Goal: Task Accomplishment & Management: Manage account settings

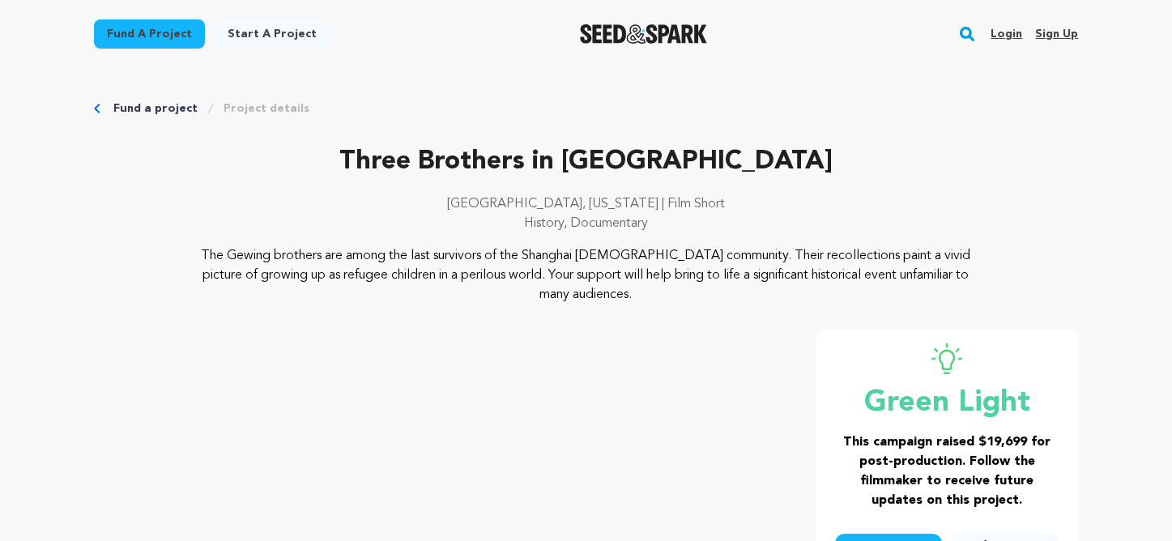
click at [1003, 27] on link "Login" at bounding box center [1007, 34] width 32 height 26
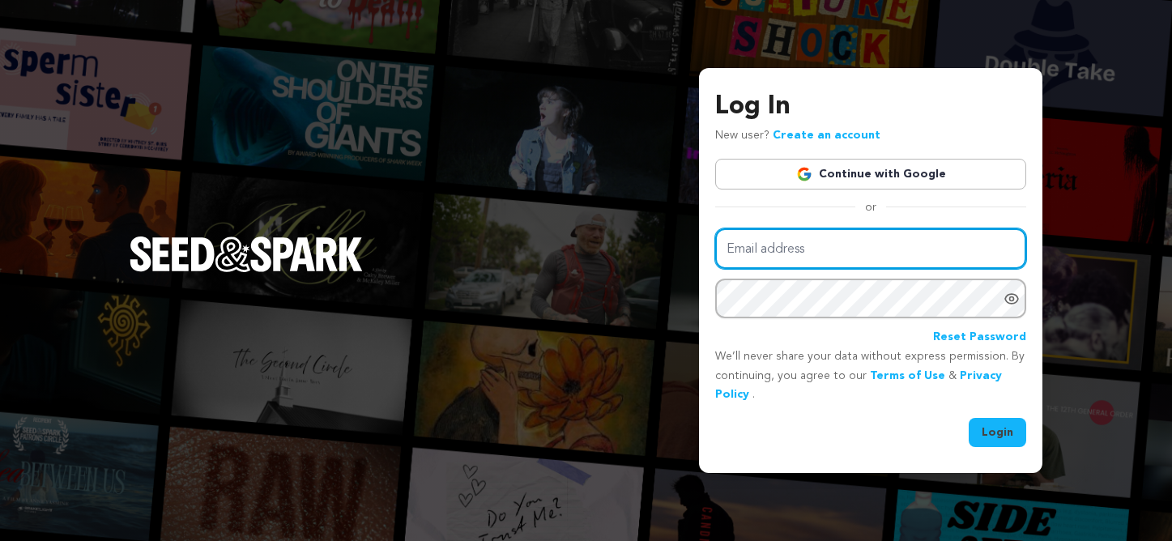
type input "sponsorship@documentary.org"
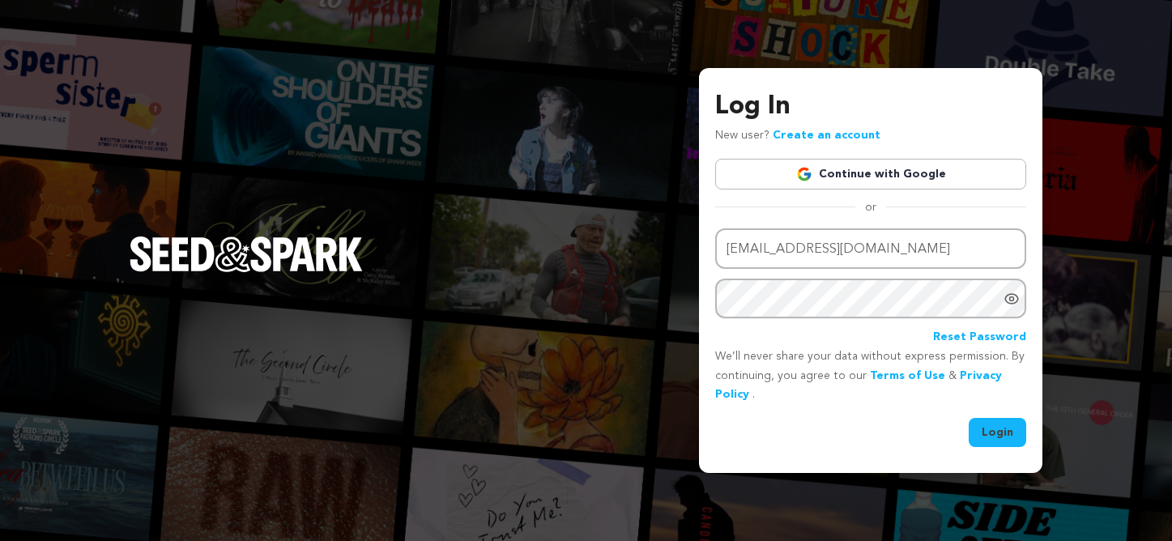
click at [995, 432] on button "Login" at bounding box center [998, 432] width 58 height 29
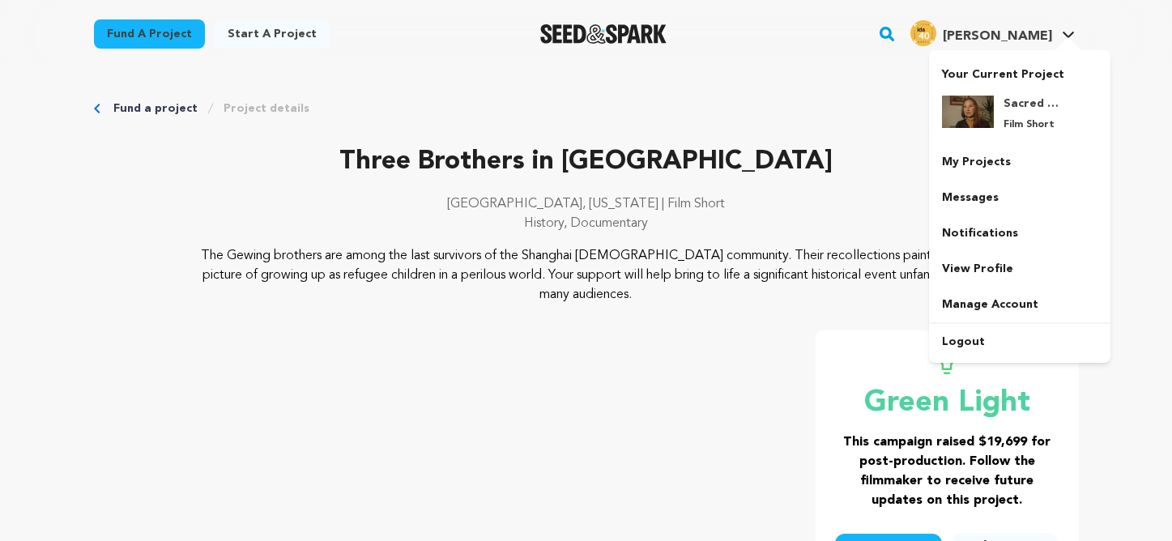
click at [1071, 29] on link "Lilla S. Lilla S." at bounding box center [992, 31] width 171 height 29
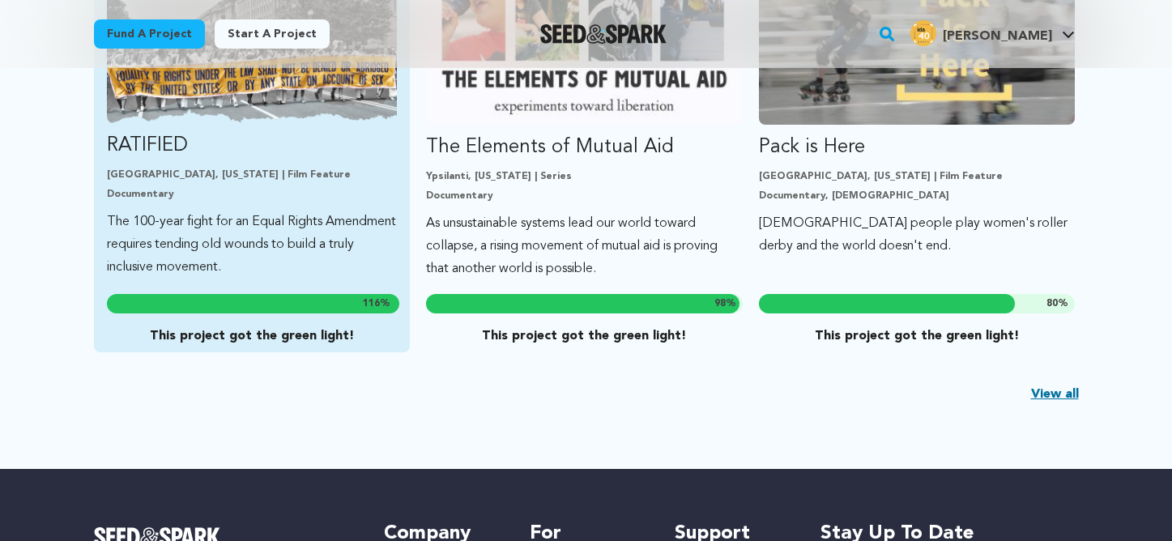
scroll to position [451, 0]
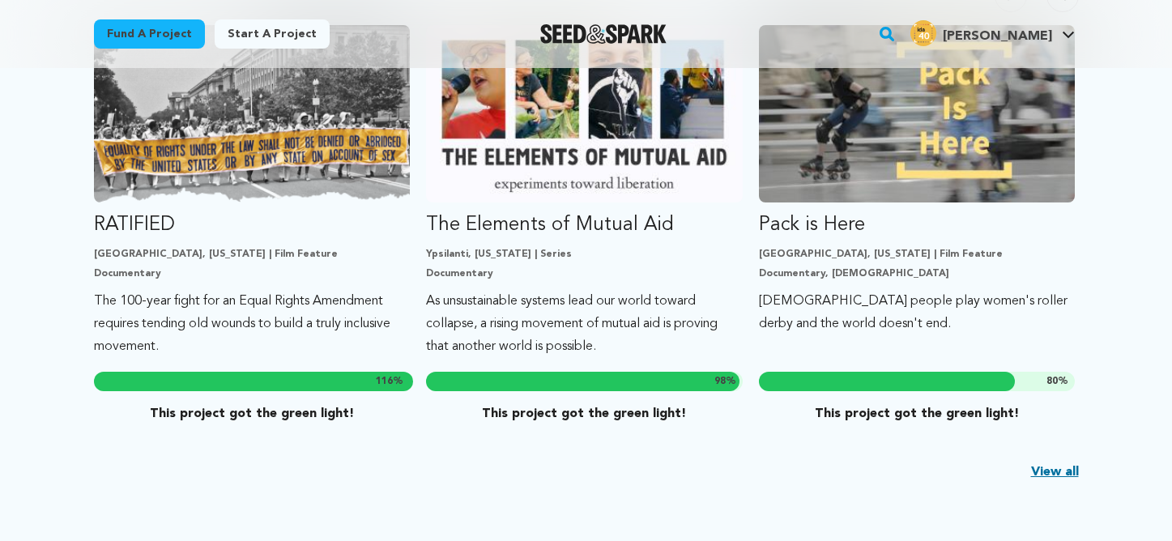
click at [1057, 469] on link "View all" at bounding box center [1055, 472] width 48 height 19
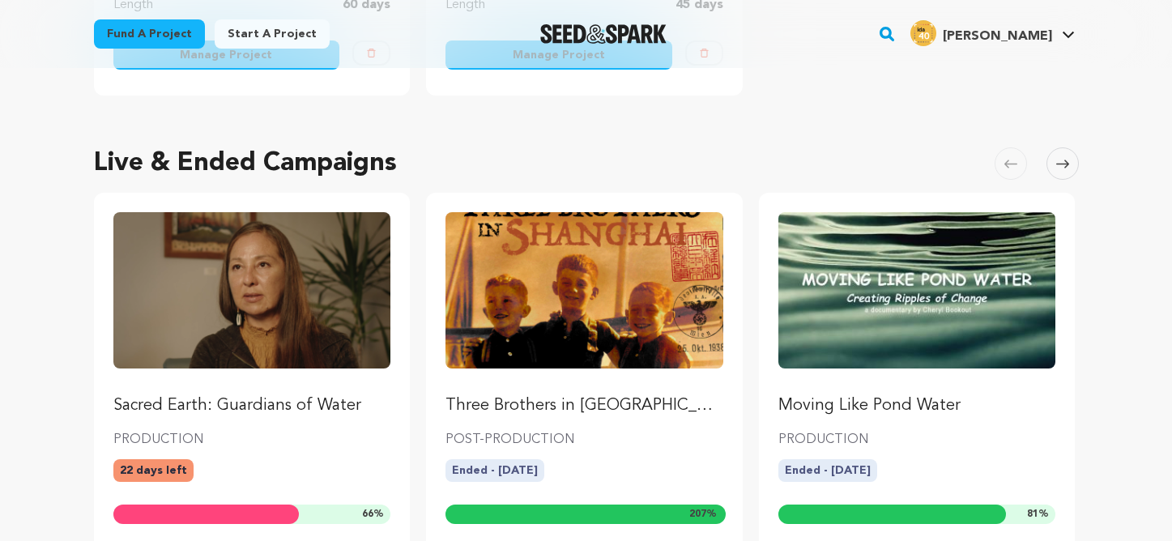
scroll to position [578, 0]
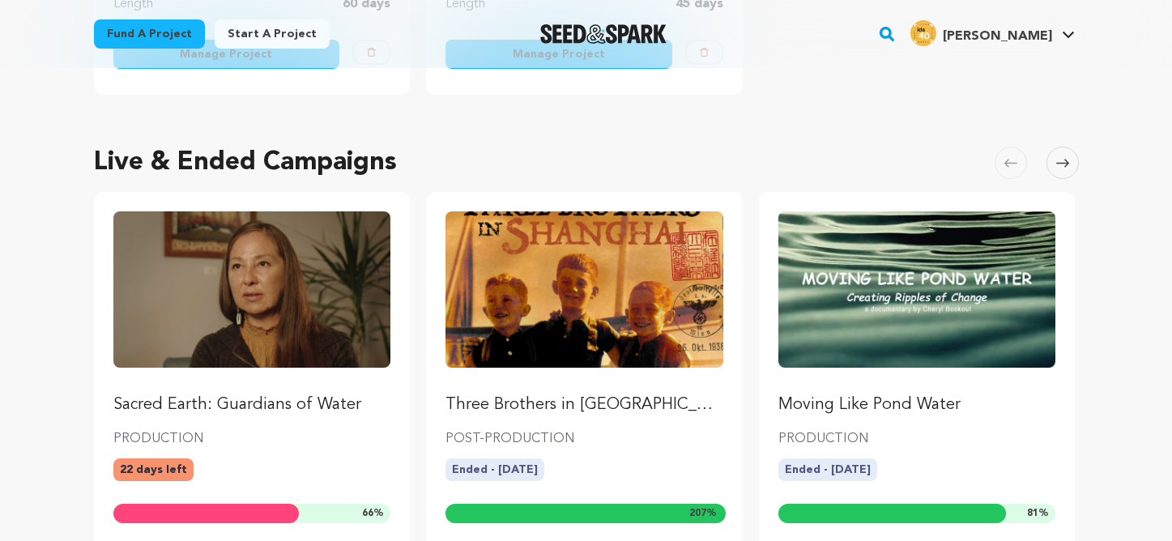
click at [1055, 165] on span at bounding box center [1063, 163] width 32 height 32
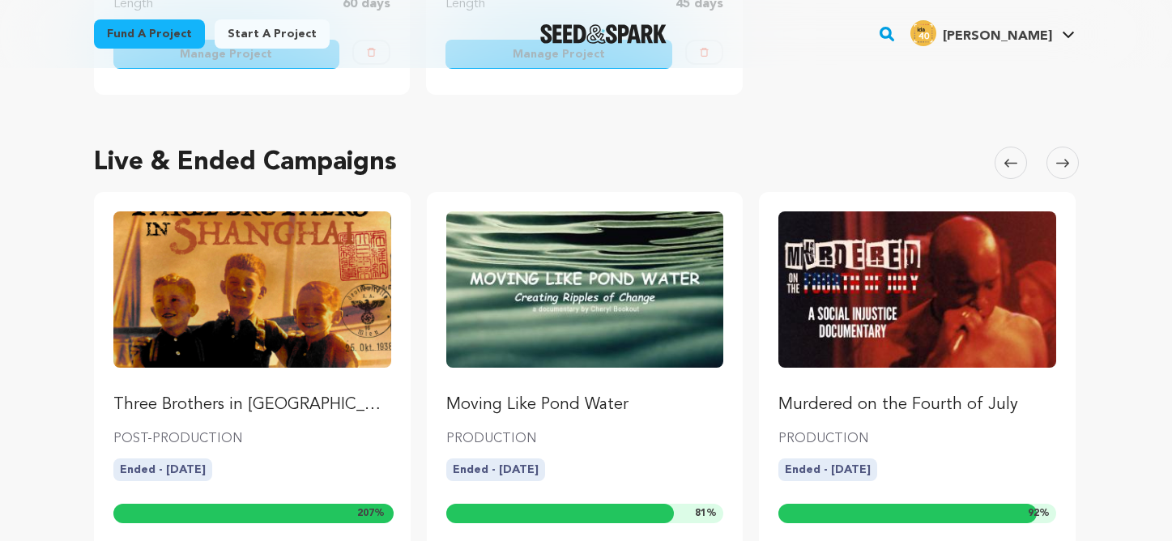
click at [1055, 165] on span at bounding box center [1063, 163] width 32 height 32
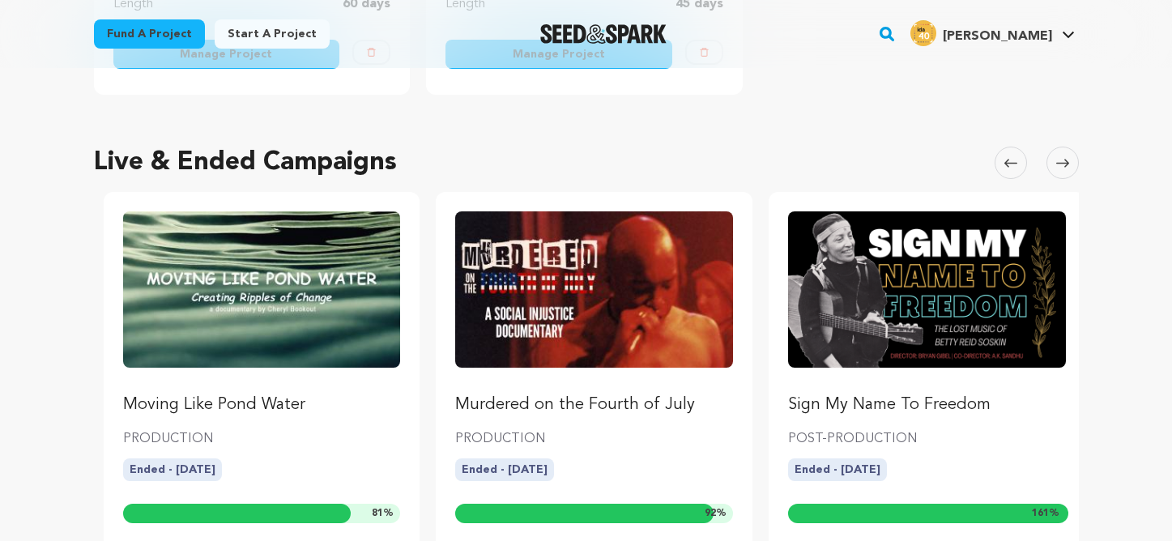
scroll to position [0, 665]
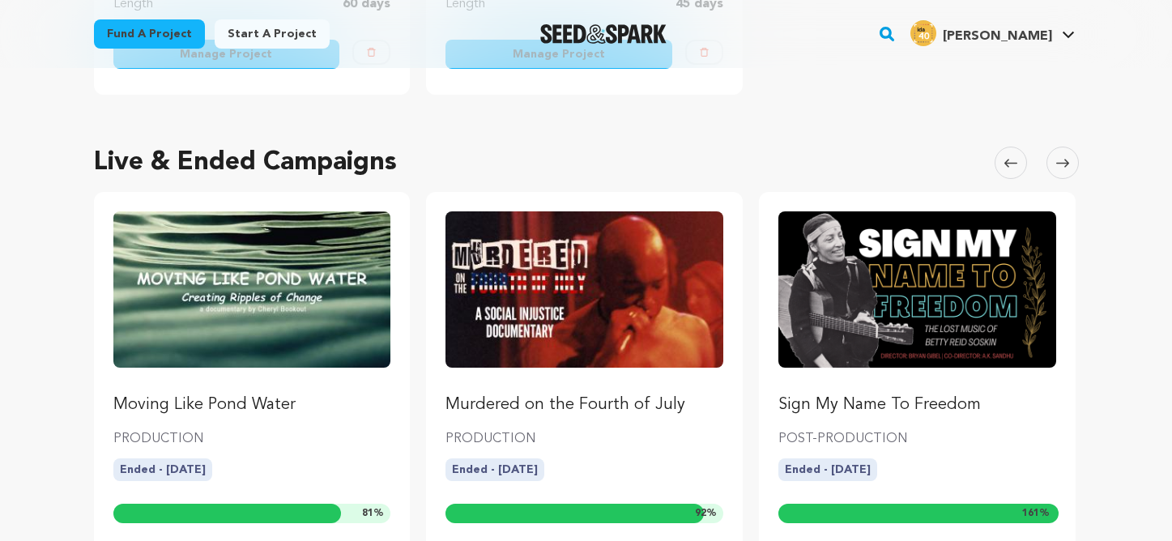
click at [1055, 165] on span at bounding box center [1063, 163] width 32 height 32
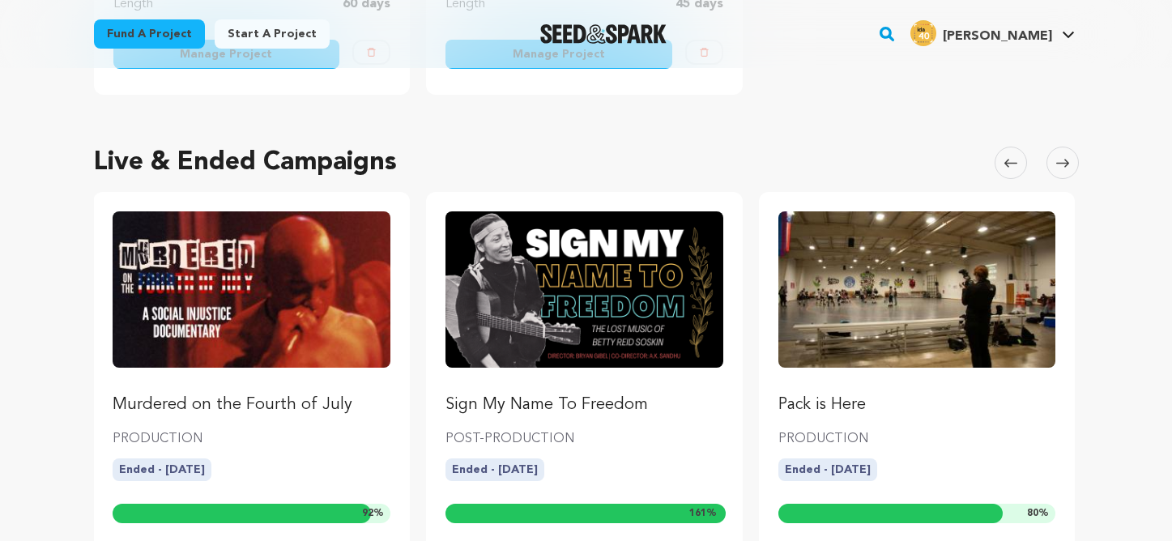
click at [1063, 163] on icon at bounding box center [1062, 163] width 13 height 8
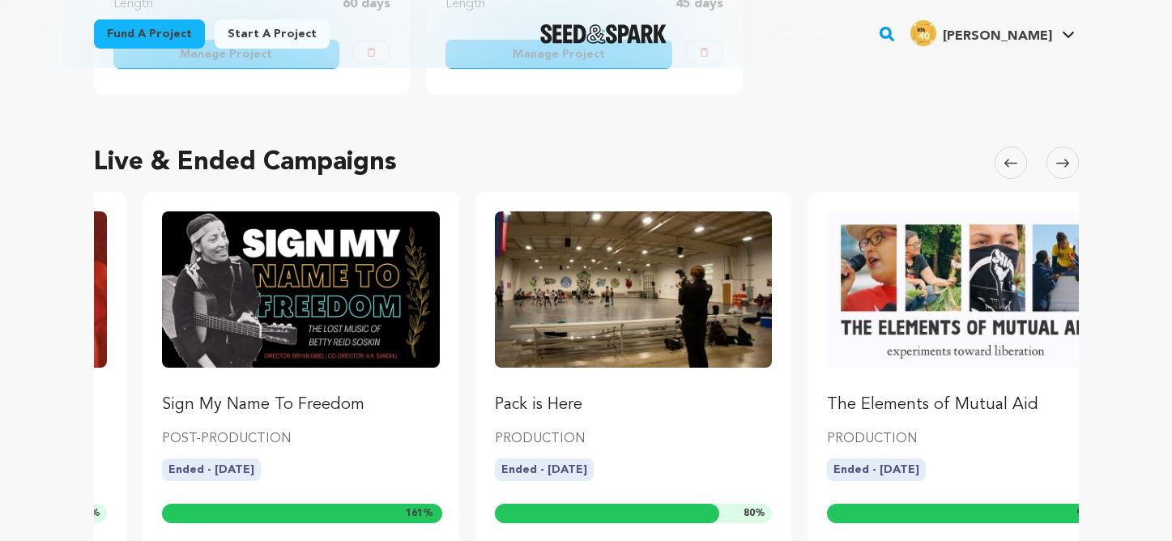
scroll to position [0, 1330]
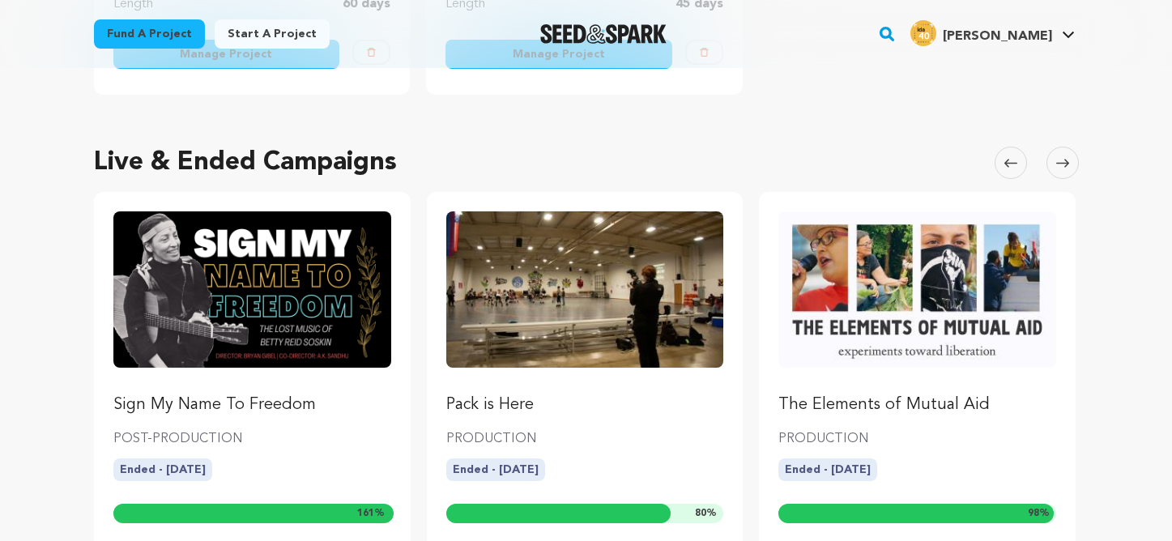
click at [1064, 161] on icon at bounding box center [1062, 163] width 13 height 12
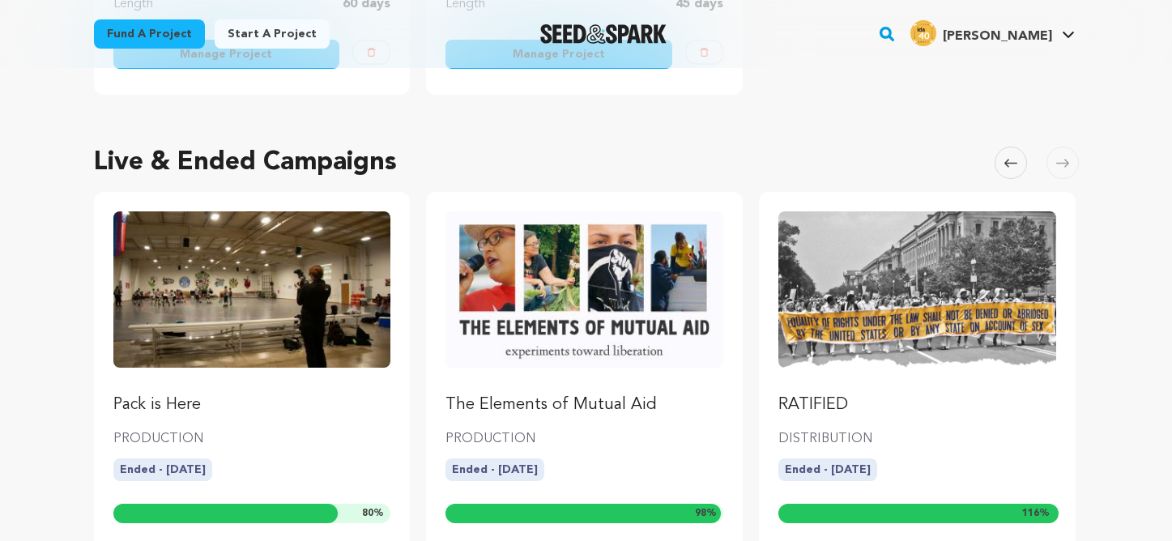
click at [1063, 160] on icon at bounding box center [1062, 163] width 13 height 12
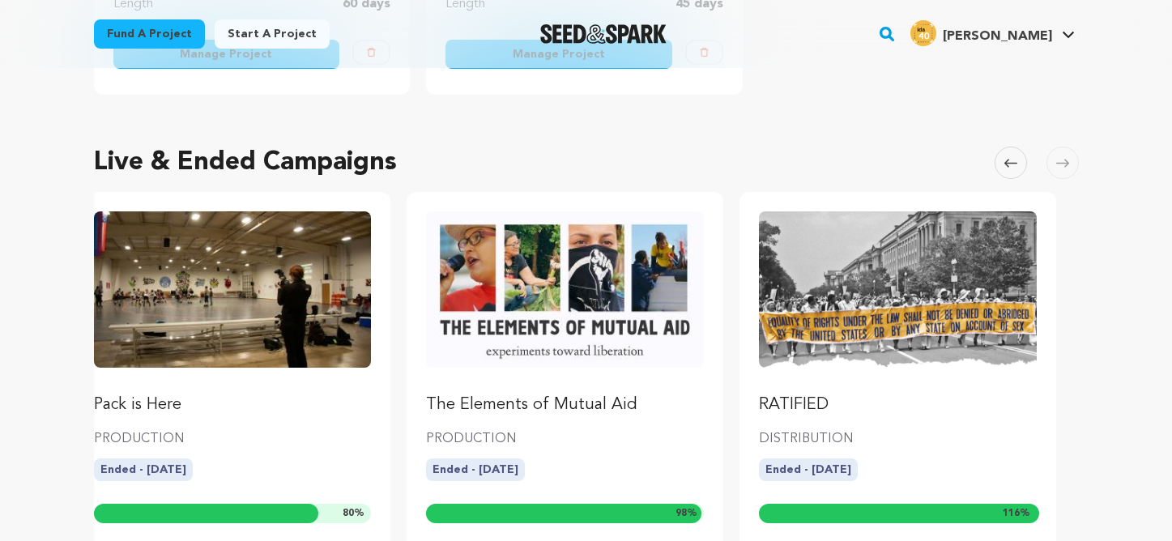
click at [1063, 160] on icon at bounding box center [1062, 163] width 13 height 12
click at [1000, 162] on span at bounding box center [1011, 163] width 32 height 32
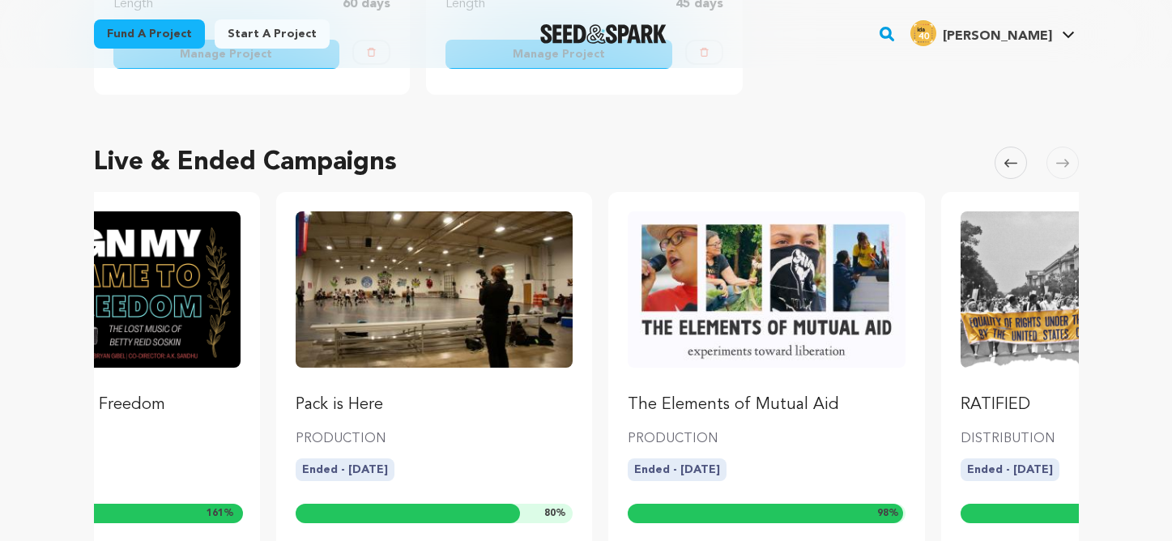
click at [1000, 162] on span at bounding box center [1011, 163] width 32 height 32
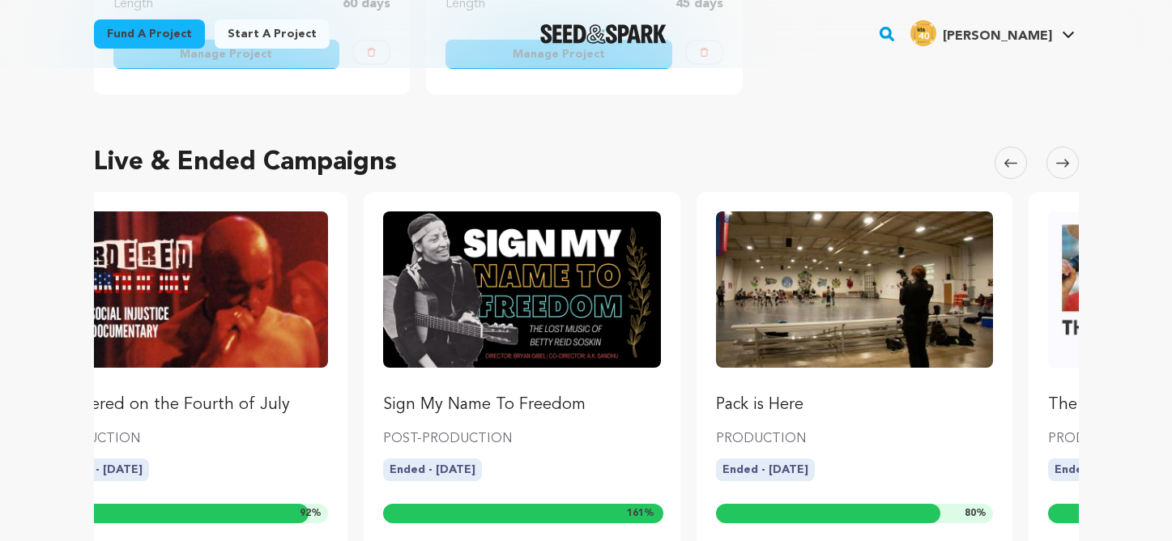
click at [1000, 162] on span at bounding box center [1011, 163] width 32 height 32
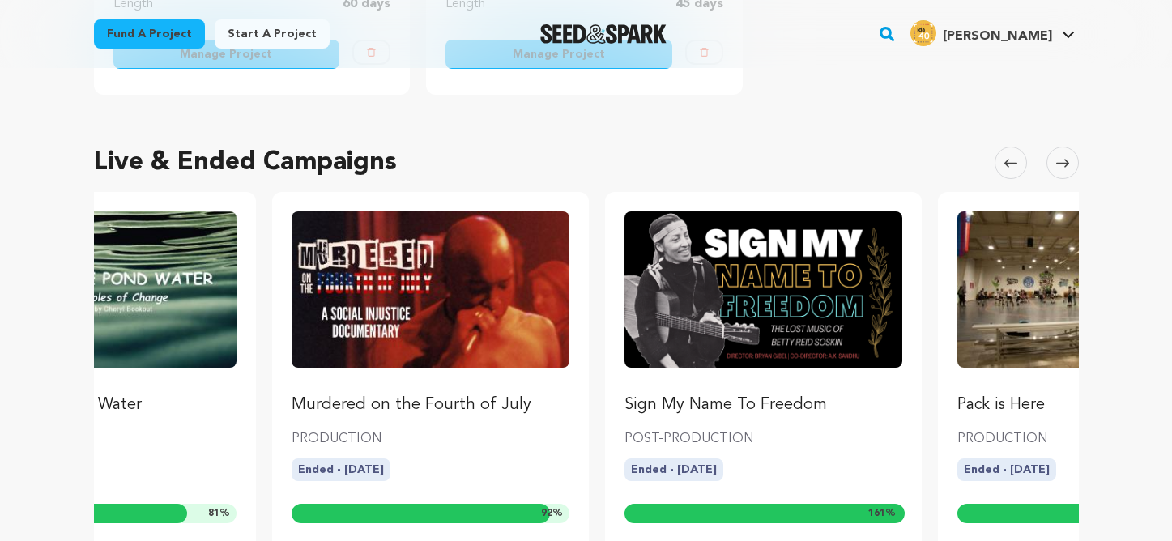
click at [1000, 162] on span at bounding box center [1011, 163] width 32 height 32
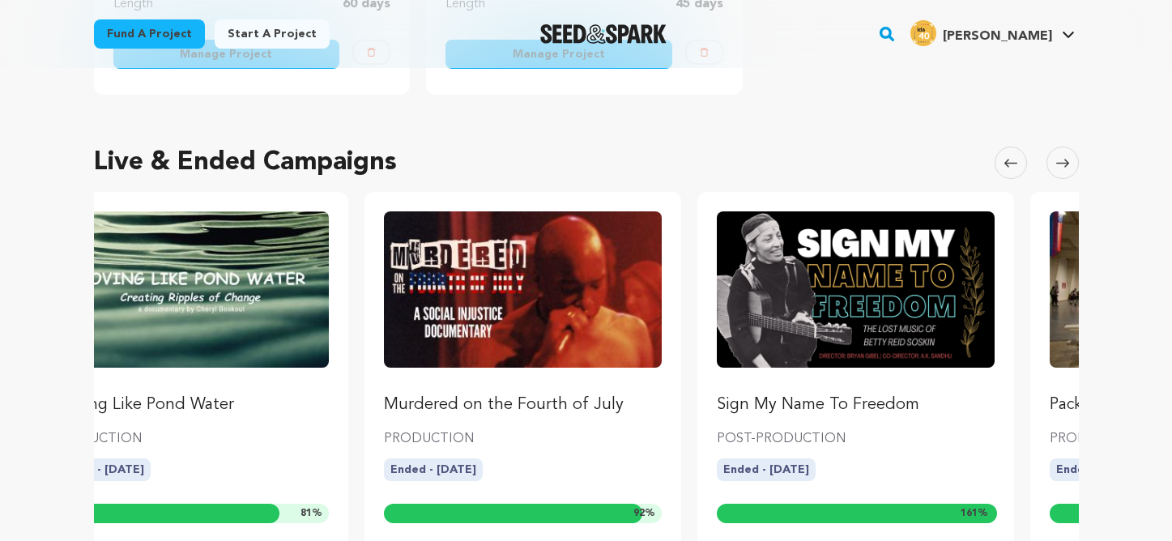
click at [1000, 162] on span at bounding box center [1011, 163] width 32 height 32
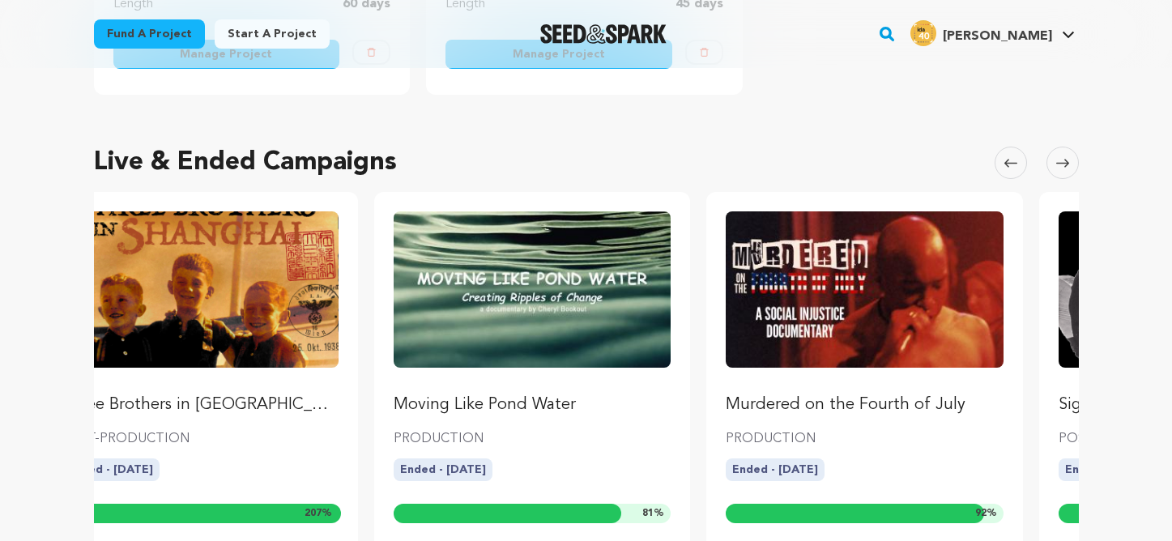
click at [1000, 162] on span at bounding box center [1011, 163] width 32 height 32
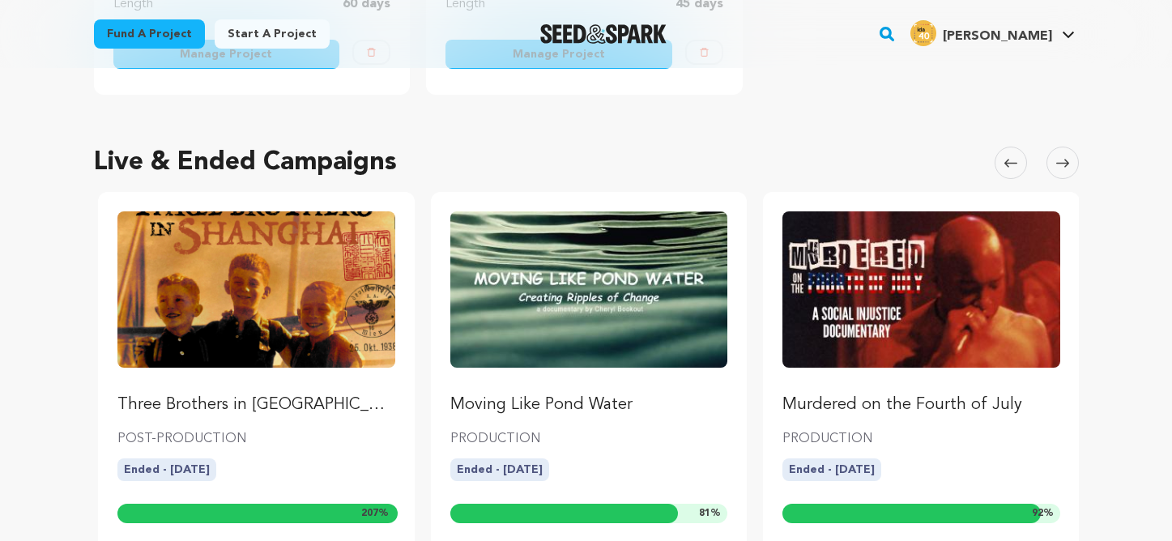
click at [1000, 162] on span at bounding box center [1011, 163] width 32 height 32
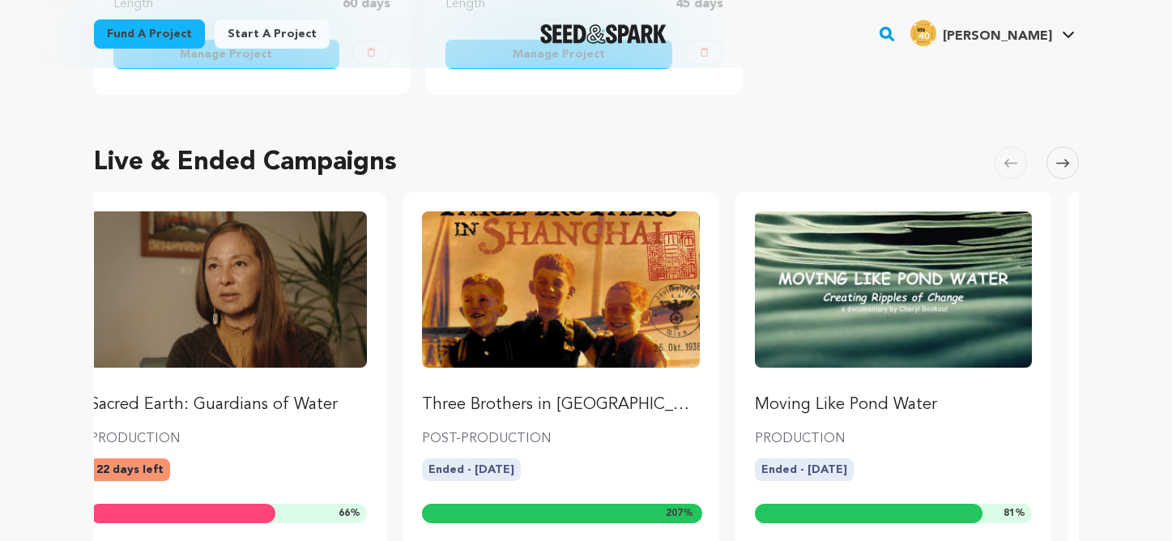
scroll to position [0, 0]
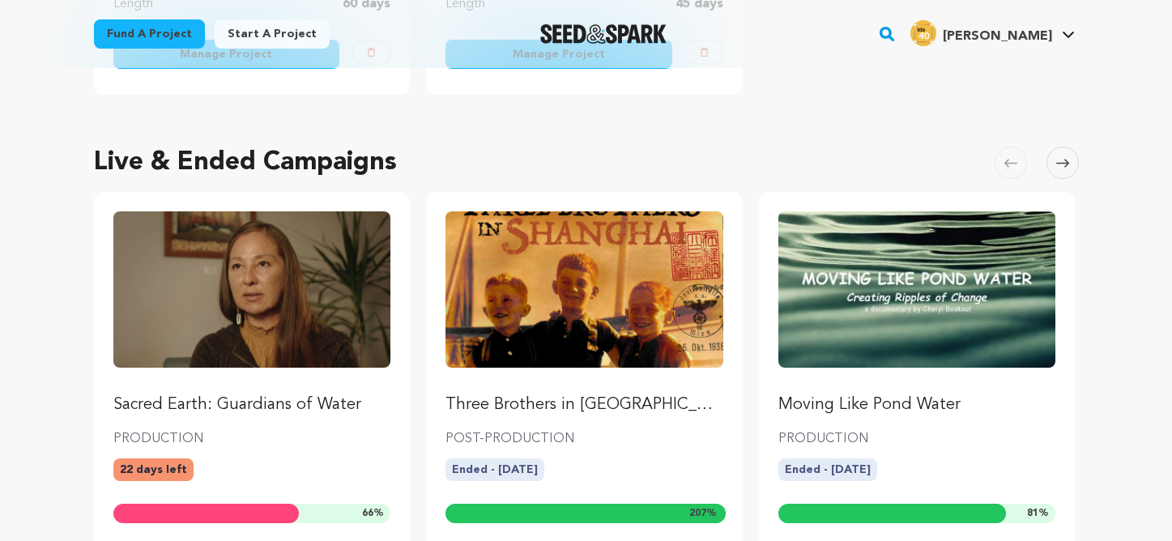
click at [1000, 162] on span at bounding box center [1011, 163] width 32 height 32
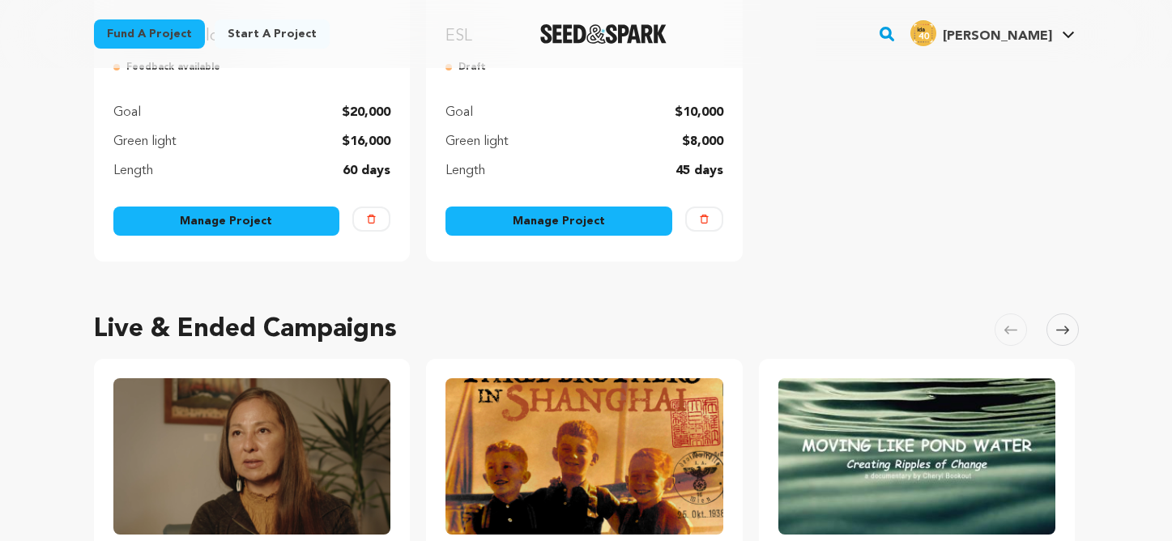
scroll to position [416, 0]
